Goal: Task Accomplishment & Management: Manage account settings

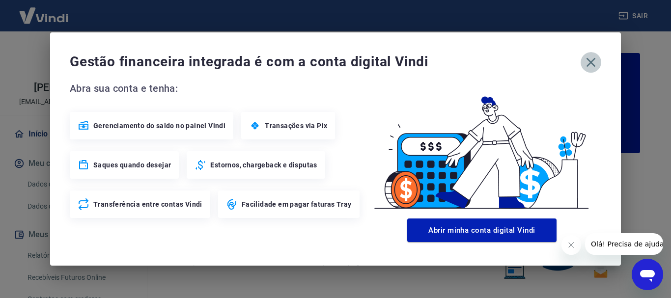
click at [595, 60] on icon "button" at bounding box center [591, 63] width 16 height 16
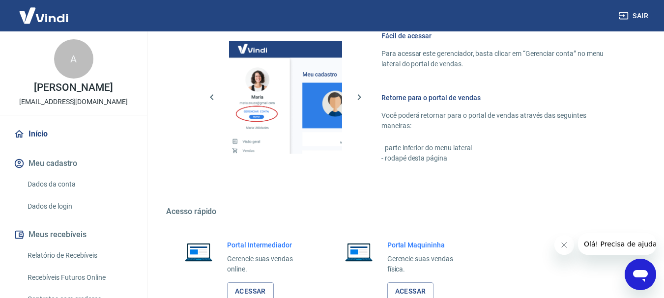
scroll to position [590, 0]
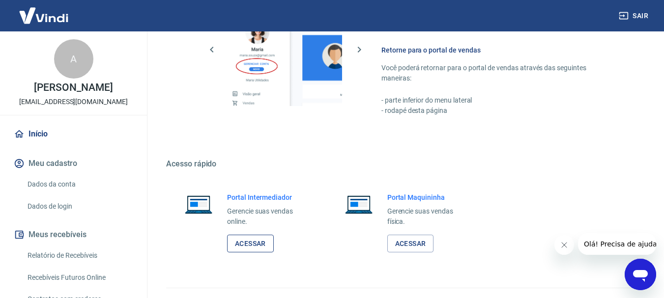
click at [244, 245] on link "Acessar" at bounding box center [250, 244] width 47 height 18
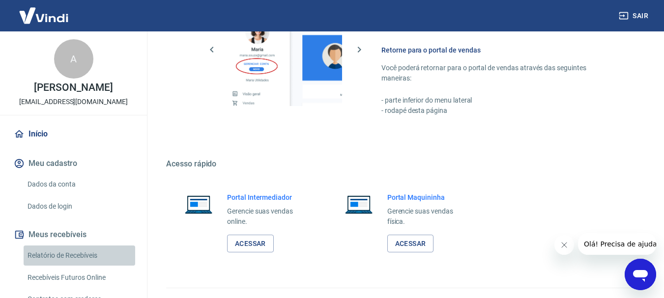
click at [83, 252] on link "Relatório de Recebíveis" at bounding box center [80, 256] width 112 height 20
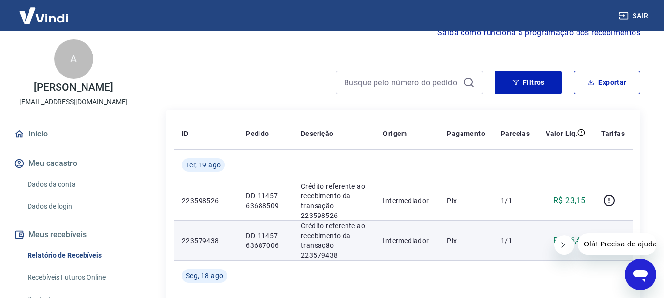
scroll to position [49, 0]
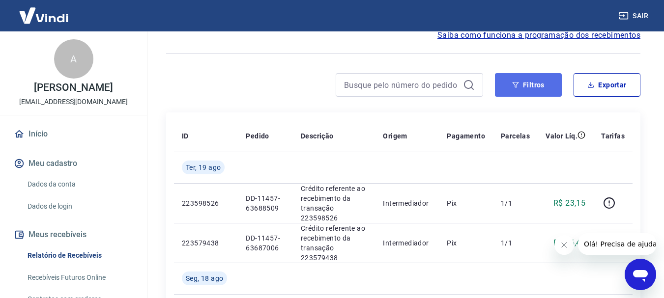
click at [542, 89] on button "Filtros" at bounding box center [528, 85] width 67 height 24
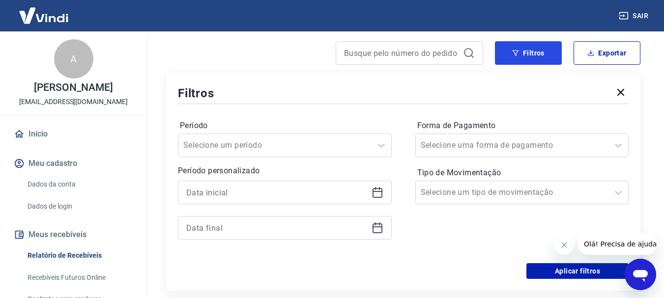
scroll to position [98, 0]
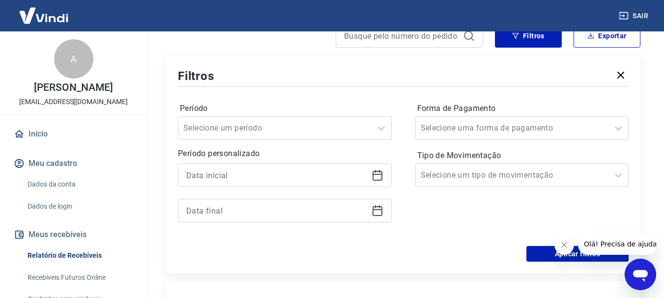
click at [375, 177] on icon at bounding box center [377, 175] width 12 height 12
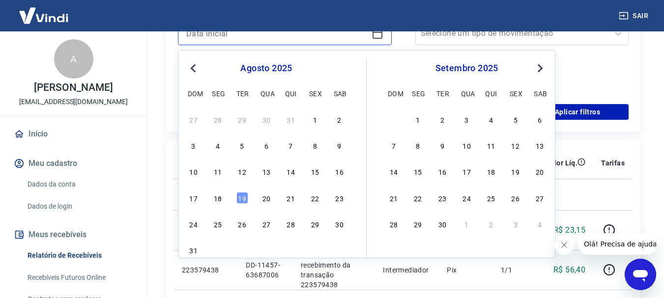
scroll to position [246, 0]
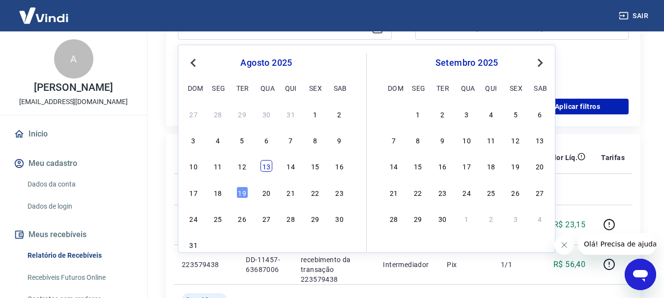
click at [263, 168] on div "13" at bounding box center [266, 166] width 12 height 12
type input "[DATE]"
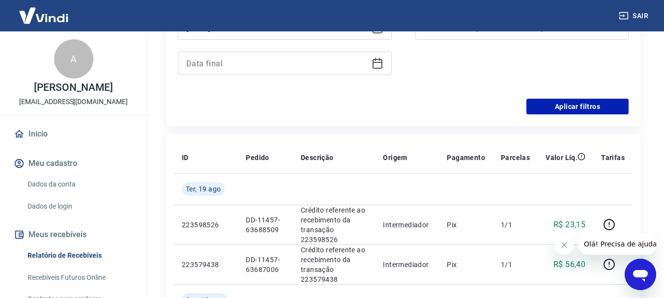
click at [377, 62] on icon at bounding box center [377, 62] width 10 height 1
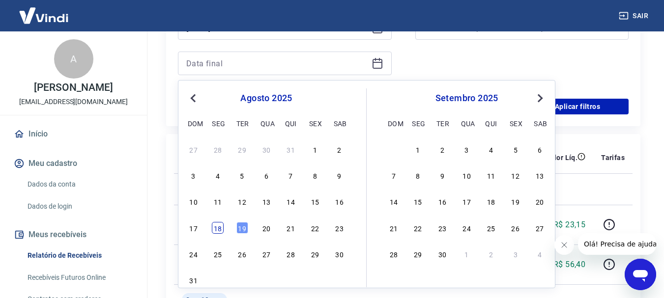
click at [221, 227] on div "18" at bounding box center [218, 228] width 12 height 12
type input "[DATE]"
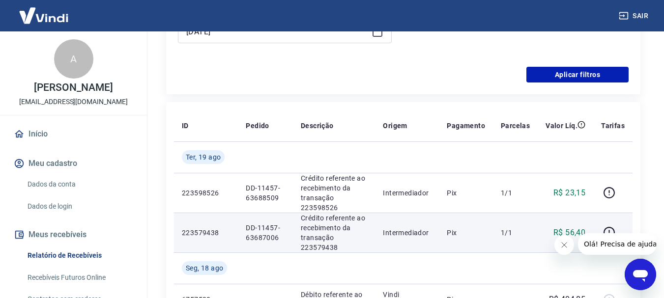
scroll to position [295, 0]
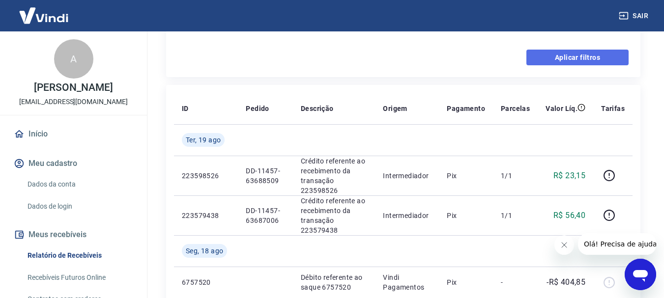
click at [563, 56] on button "Aplicar filtros" at bounding box center [577, 58] width 102 height 16
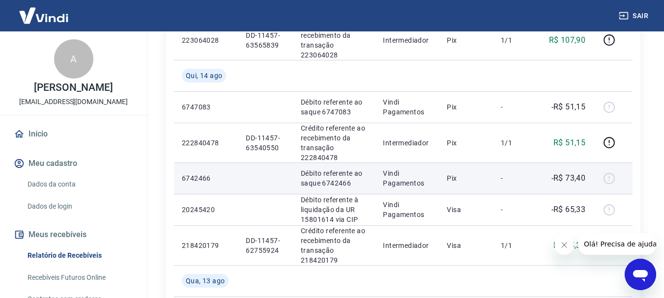
scroll to position [737, 0]
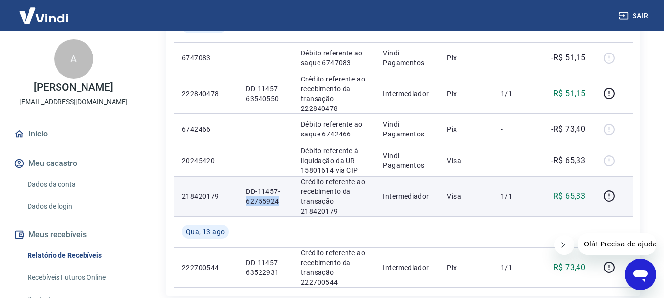
drag, startPoint x: 246, startPoint y: 201, endPoint x: 281, endPoint y: 201, distance: 34.4
click at [281, 201] on p "DD-11457-62755924" at bounding box center [265, 197] width 39 height 20
drag, startPoint x: 297, startPoint y: 212, endPoint x: 341, endPoint y: 210, distance: 44.2
click at [341, 210] on td "Crédito referente ao recebimento da transação 218420179" at bounding box center [334, 196] width 82 height 40
copy p "218420179"
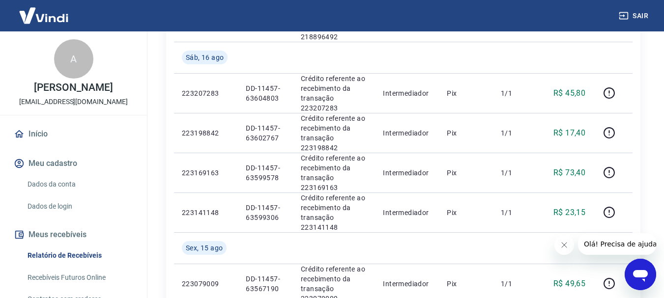
scroll to position [393, 0]
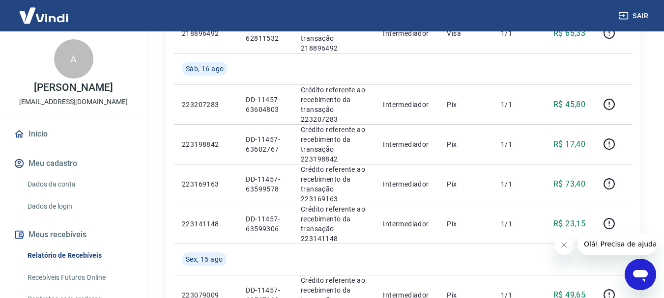
click at [562, 245] on icon "Fechar mensagem da empresa" at bounding box center [564, 245] width 8 height 8
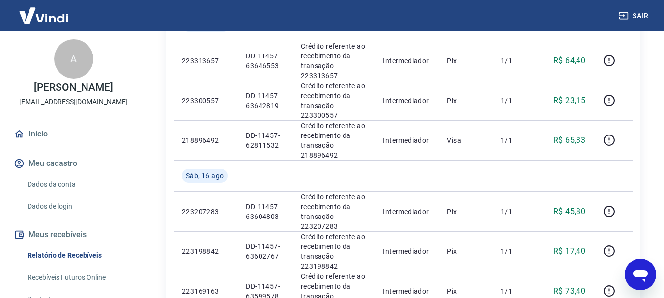
scroll to position [246, 0]
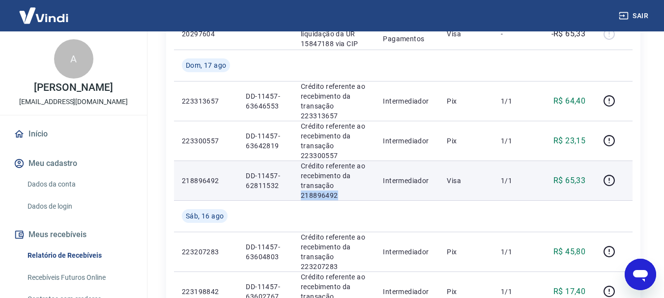
drag, startPoint x: 341, startPoint y: 192, endPoint x: 299, endPoint y: 198, distance: 42.2
click at [299, 198] on td "Crédito referente ao recebimento da transação 218896492" at bounding box center [334, 181] width 82 height 40
copy p "218896492"
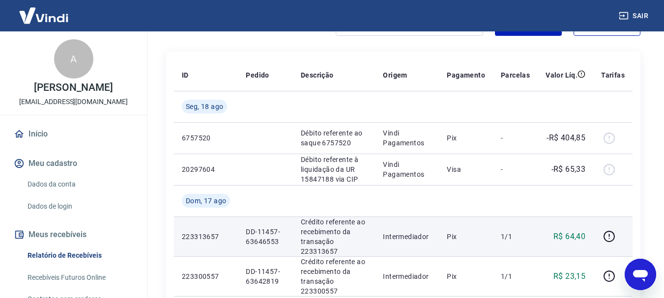
scroll to position [98, 0]
